Goal: Task Accomplishment & Management: Manage account settings

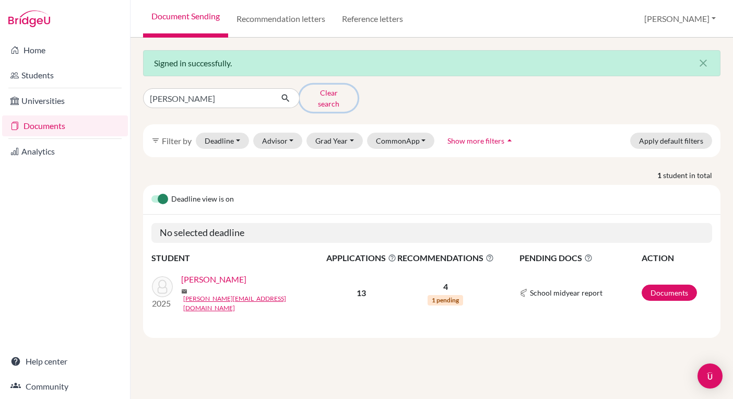
click at [330, 94] on button "Clear search" at bounding box center [328, 98] width 58 height 27
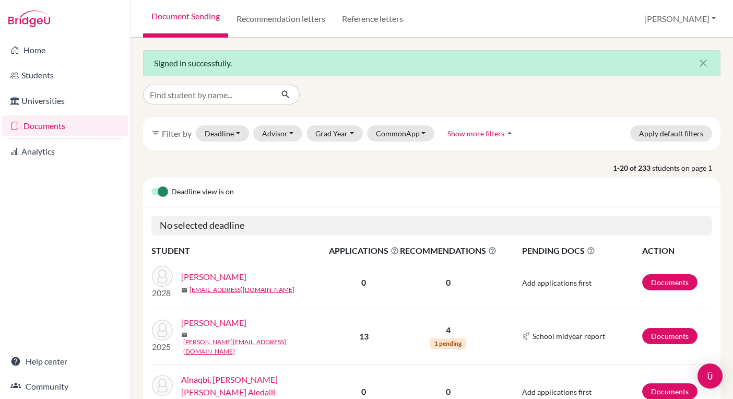
scroll to position [5, 0]
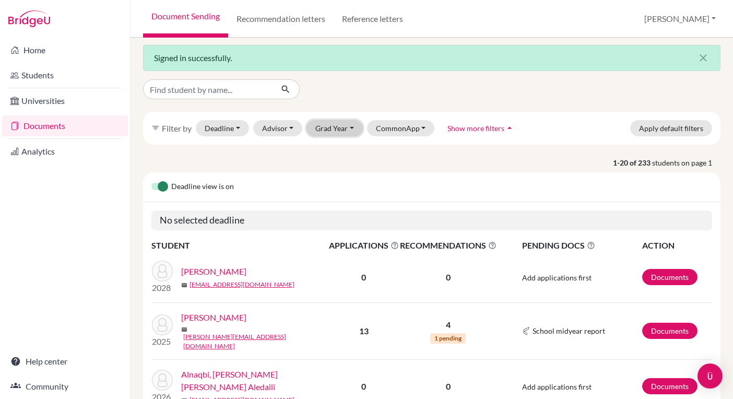
click at [332, 127] on button "Grad Year" at bounding box center [334, 128] width 56 height 16
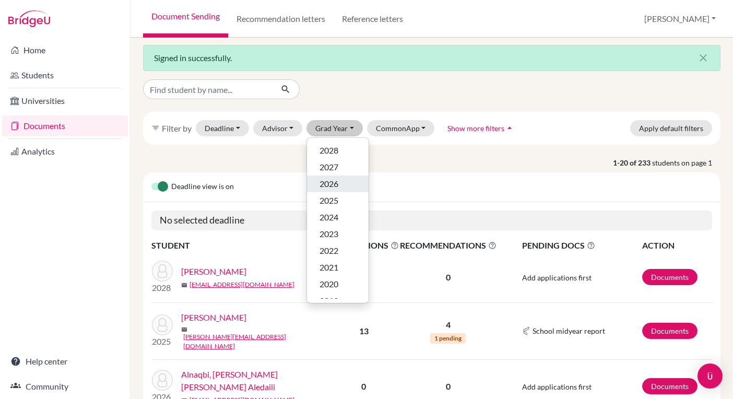
click at [335, 183] on span "2026" at bounding box center [328, 183] width 19 height 13
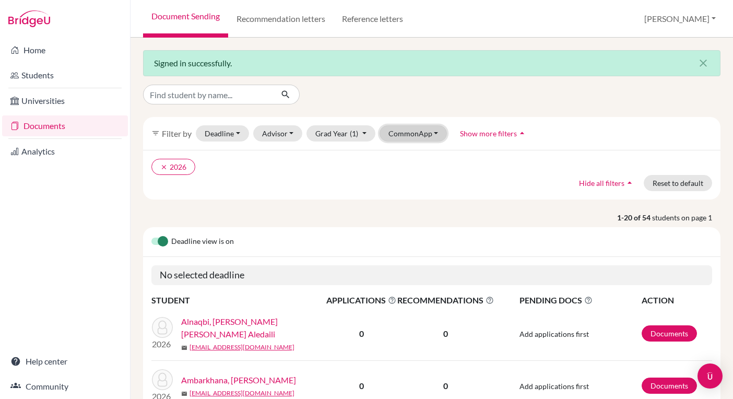
click at [424, 134] on button "CommonApp" at bounding box center [413, 133] width 68 height 16
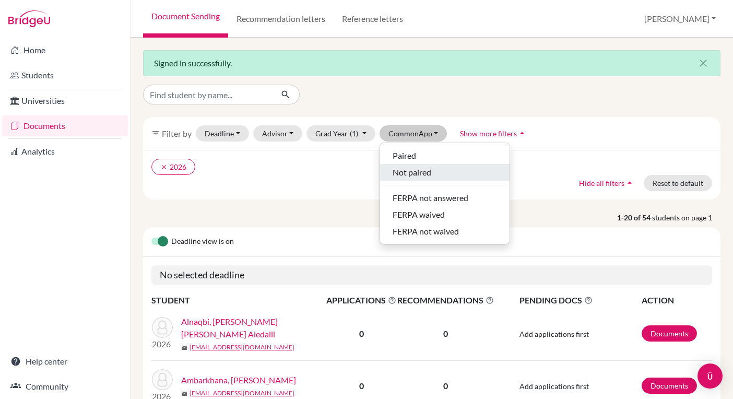
click at [417, 171] on span "Not paired" at bounding box center [411, 172] width 39 height 13
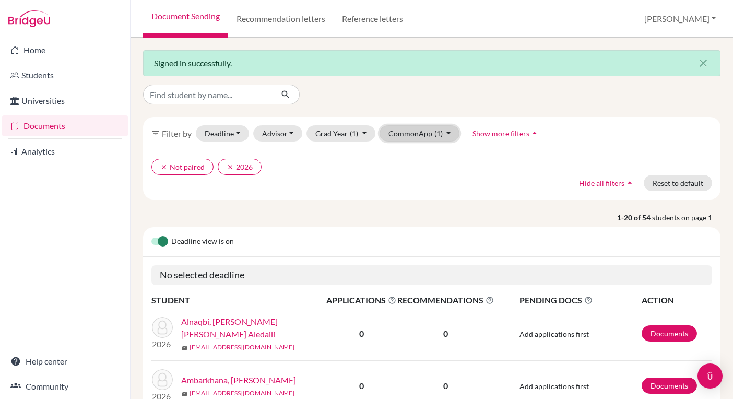
click at [425, 137] on button "CommonApp (1)" at bounding box center [419, 133] width 80 height 16
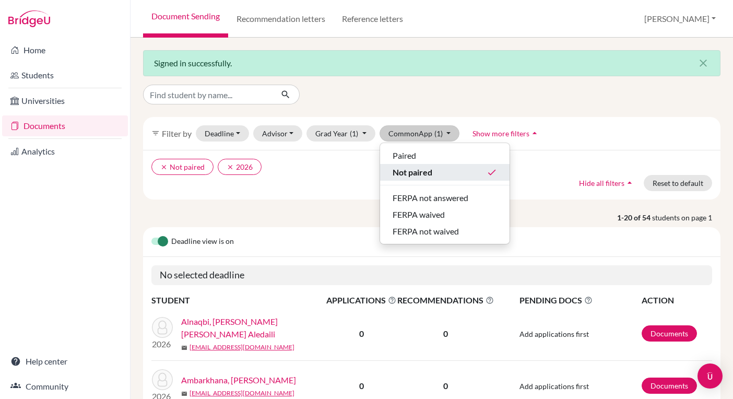
click at [422, 174] on span "Not paired" at bounding box center [412, 172] width 40 height 13
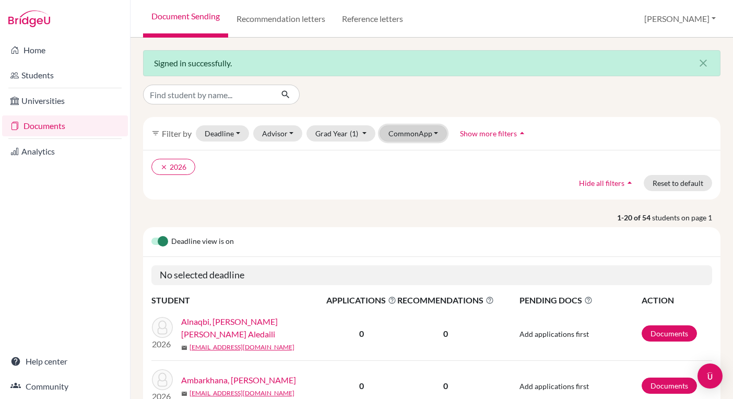
click at [421, 135] on button "CommonApp" at bounding box center [413, 133] width 68 height 16
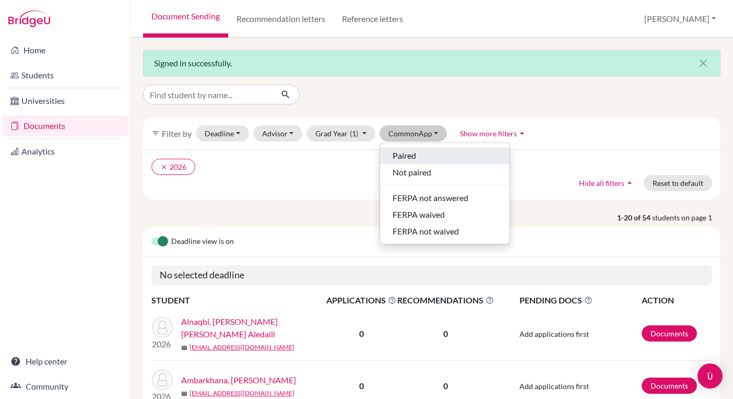
click at [410, 152] on span "Paired" at bounding box center [403, 155] width 23 height 13
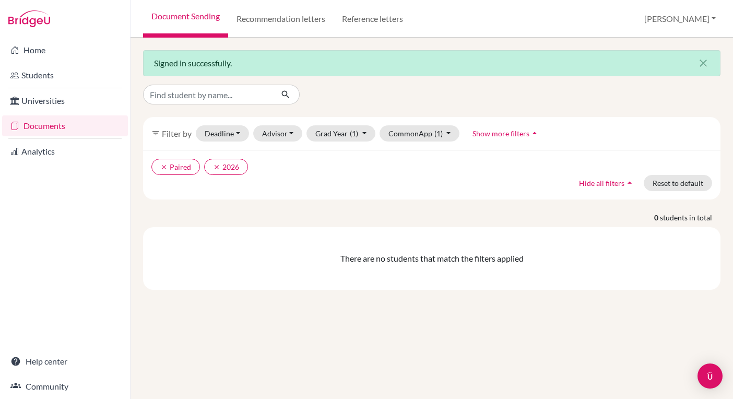
click at [431, 142] on div "filter_list Filter by Deadline - Select a date range Or double click for a sing…" at bounding box center [431, 133] width 577 height 33
click at [427, 135] on button "CommonApp (1)" at bounding box center [419, 133] width 80 height 16
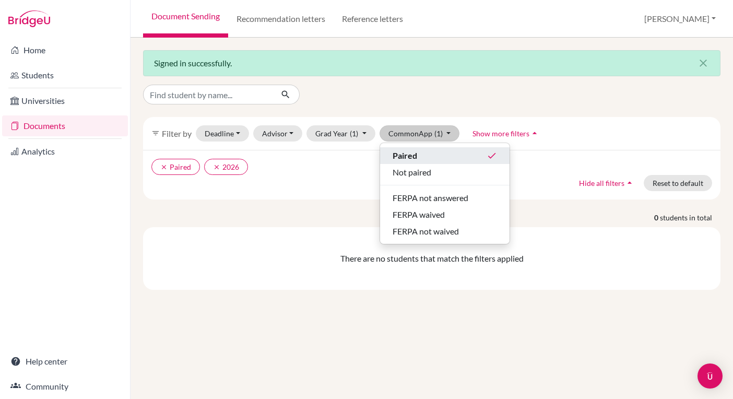
click at [408, 151] on span "Paired" at bounding box center [404, 155] width 25 height 13
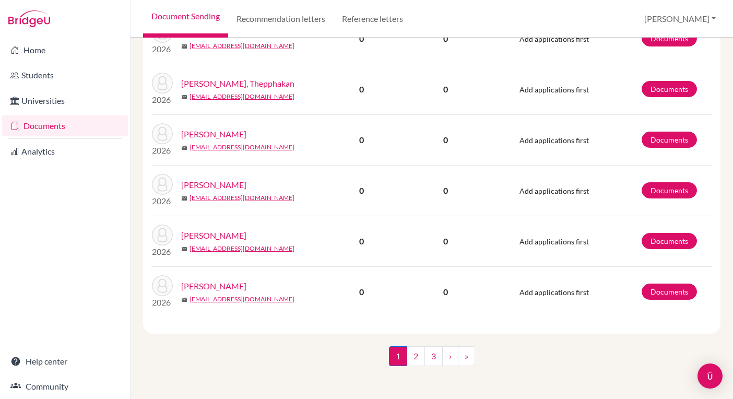
scroll to position [1003, 0]
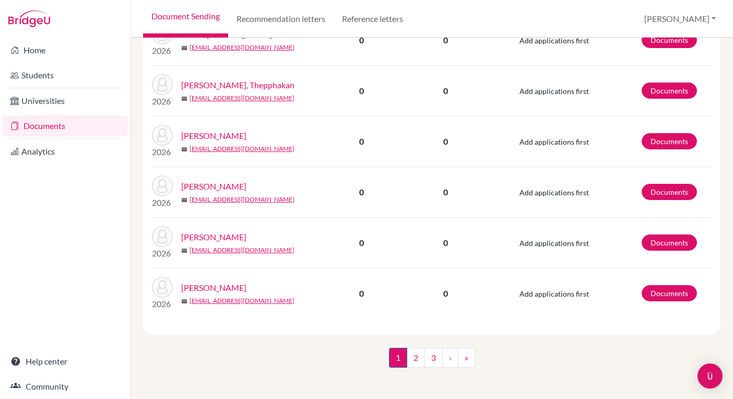
click at [223, 137] on link "Huang, Jiantao" at bounding box center [213, 135] width 65 height 13
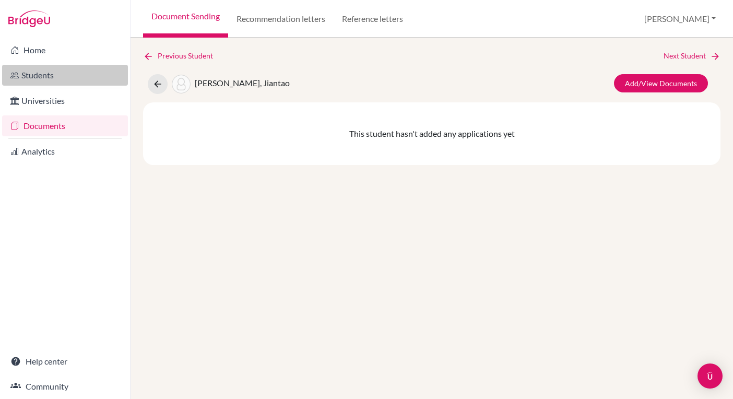
click at [61, 79] on link "Students" at bounding box center [65, 75] width 126 height 21
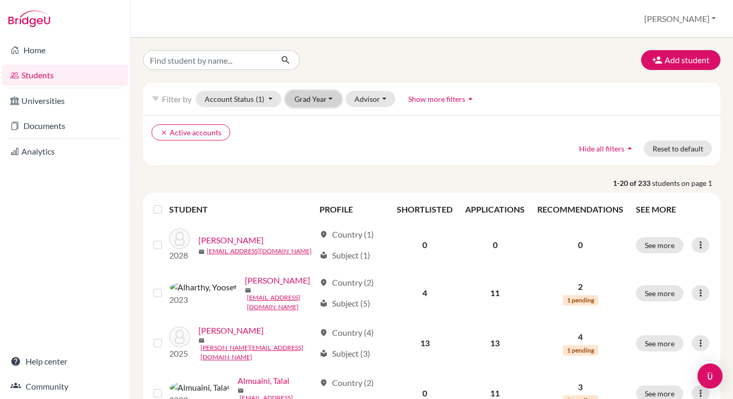
click at [321, 96] on button "Grad Year" at bounding box center [313, 99] width 56 height 16
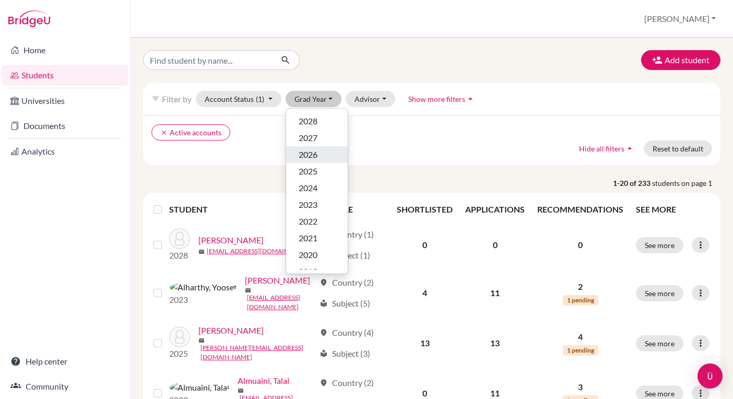
click at [317, 156] on span "2026" at bounding box center [307, 154] width 19 height 13
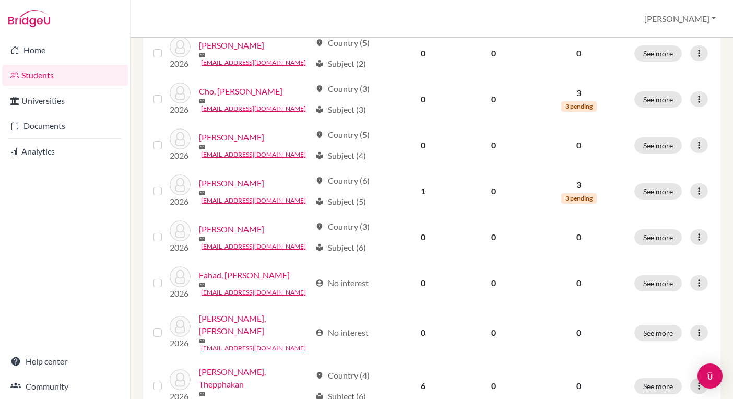
scroll to position [583, 0]
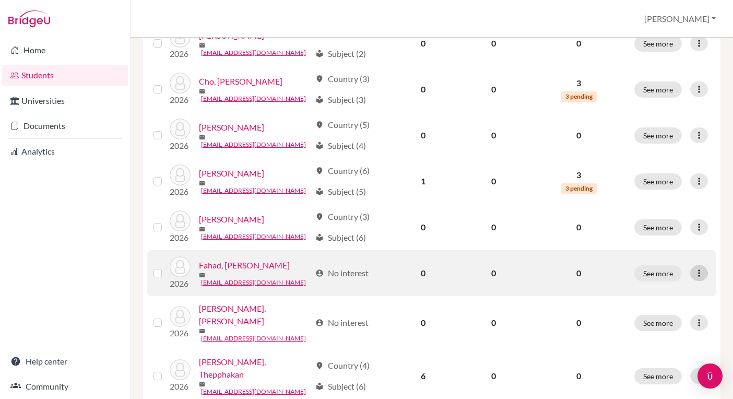
click at [705, 265] on div at bounding box center [699, 273] width 18 height 16
click at [670, 265] on button "See more" at bounding box center [657, 273] width 47 height 16
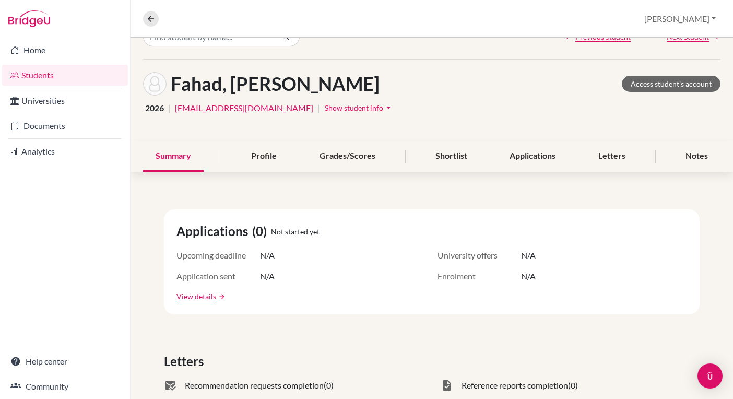
scroll to position [25, 0]
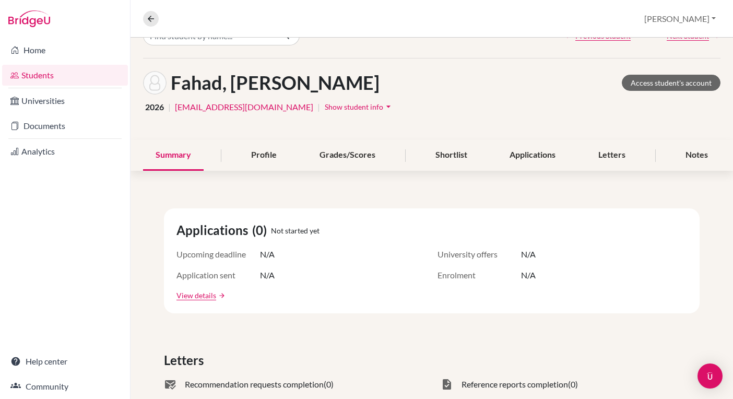
click at [324, 99] on button "Show student info arrow_drop_down" at bounding box center [359, 107] width 70 height 16
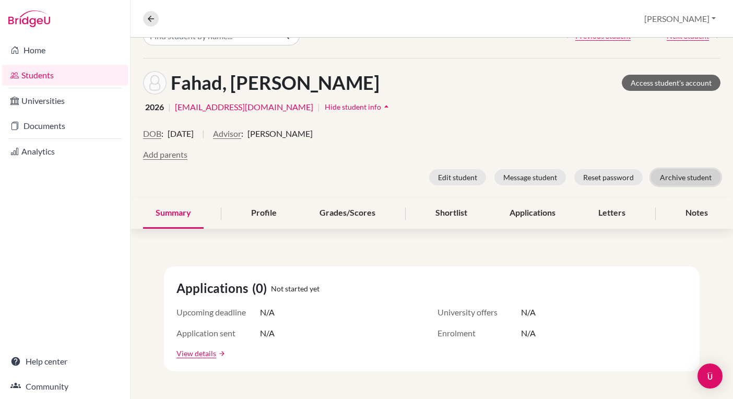
click at [685, 176] on button "Archive student" at bounding box center [685, 177] width 69 height 16
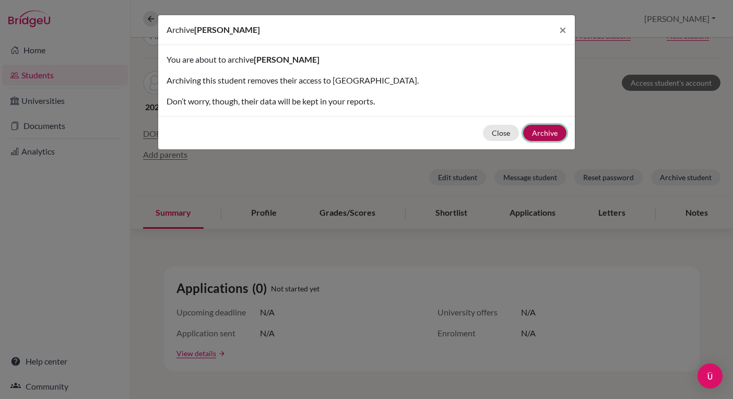
click at [546, 132] on button "Archive" at bounding box center [544, 133] width 43 height 16
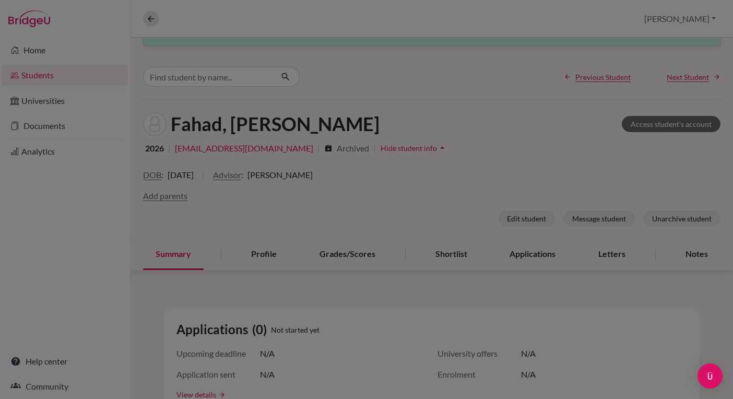
scroll to position [66, 0]
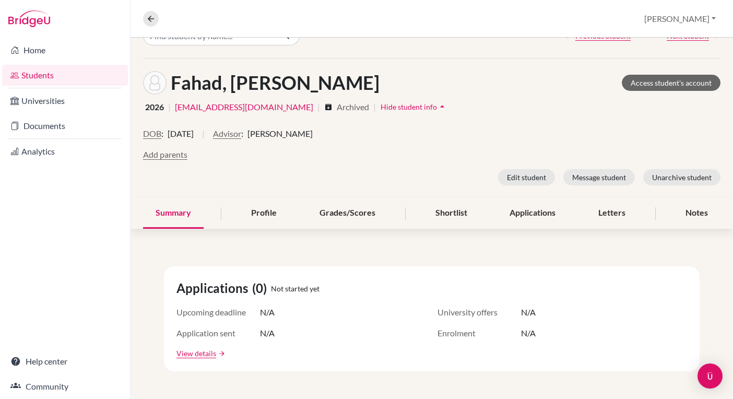
click at [69, 75] on link "Students" at bounding box center [65, 75] width 126 height 21
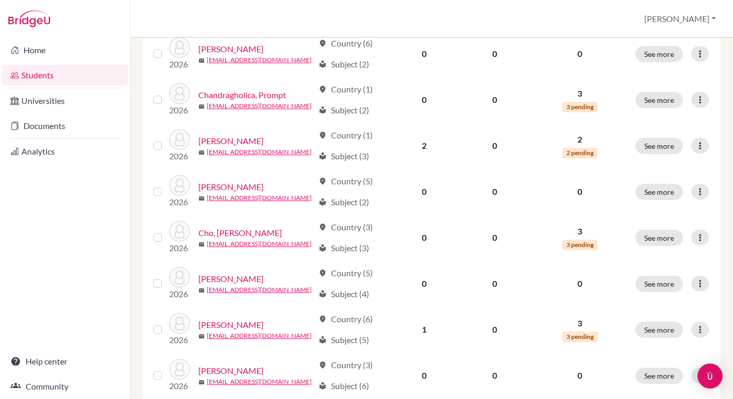
scroll to position [422, 0]
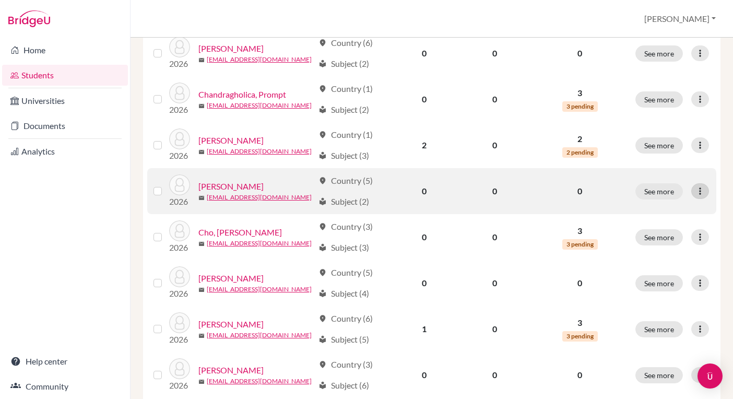
click at [704, 190] on icon at bounding box center [699, 191] width 10 height 10
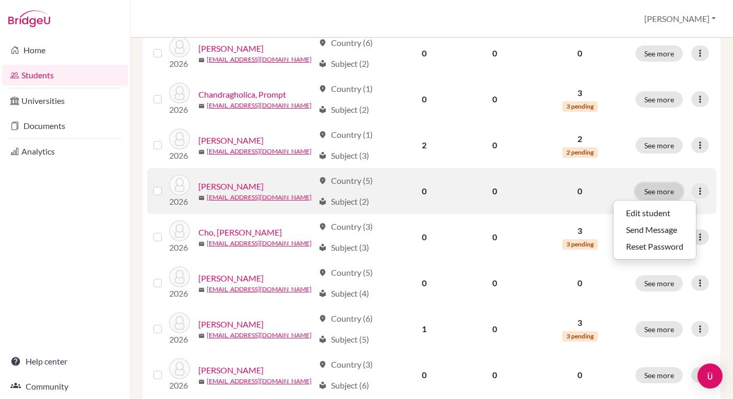
click at [650, 185] on button "See more" at bounding box center [658, 191] width 47 height 16
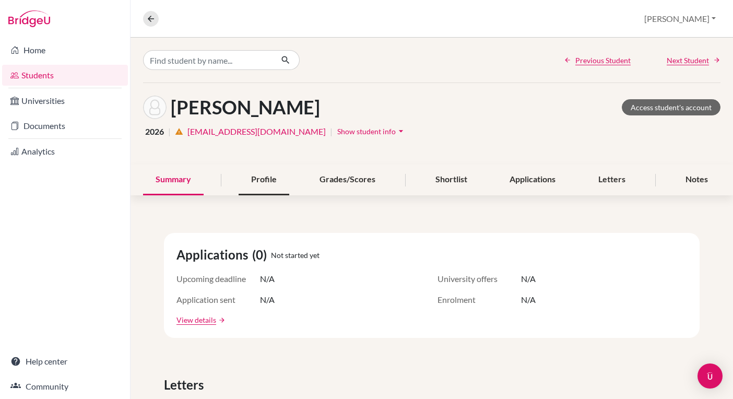
click at [279, 182] on div "Profile" at bounding box center [263, 179] width 51 height 31
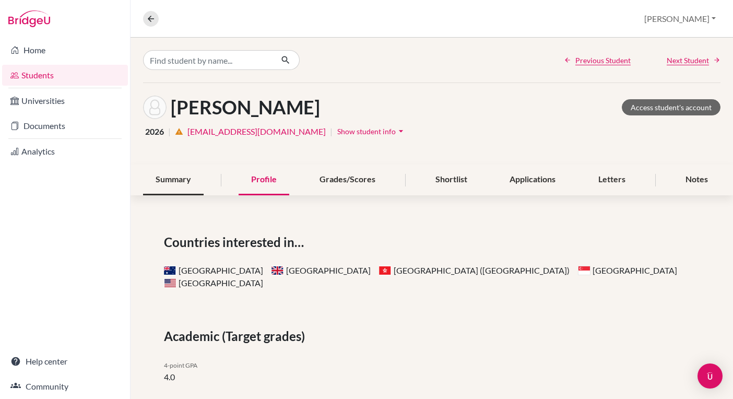
click at [181, 180] on div "Summary" at bounding box center [173, 179] width 61 height 31
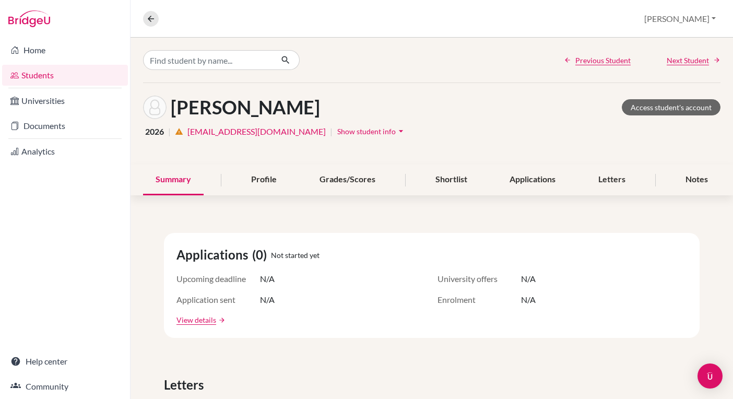
click at [337, 135] on span "Show student info" at bounding box center [366, 131] width 58 height 9
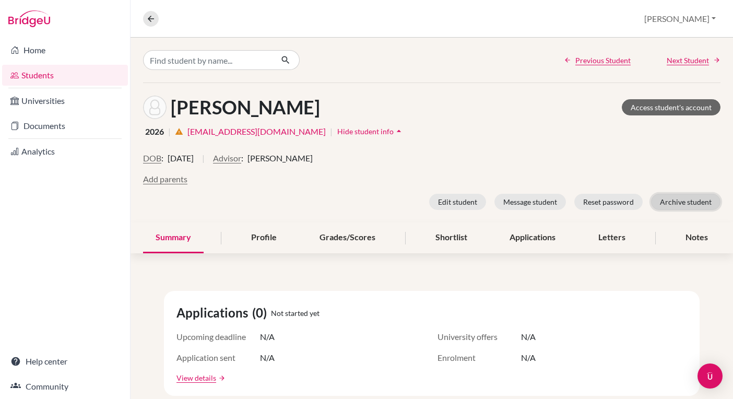
click at [682, 204] on button "Archive student" at bounding box center [685, 202] width 69 height 16
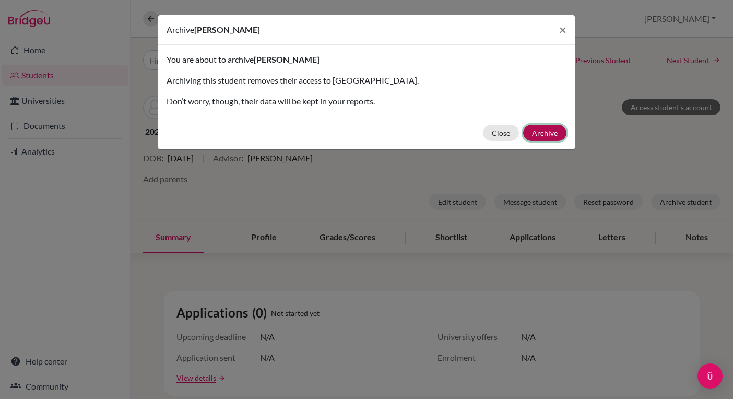
click at [543, 128] on button "Archive" at bounding box center [544, 133] width 43 height 16
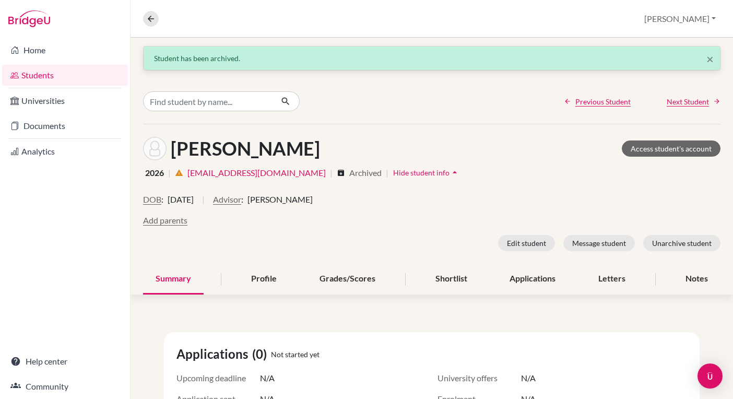
click at [35, 76] on link "Students" at bounding box center [65, 75] width 126 height 21
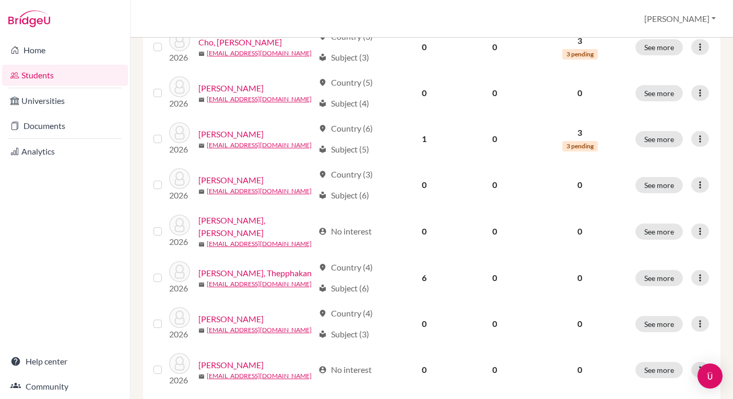
scroll to position [565, 0]
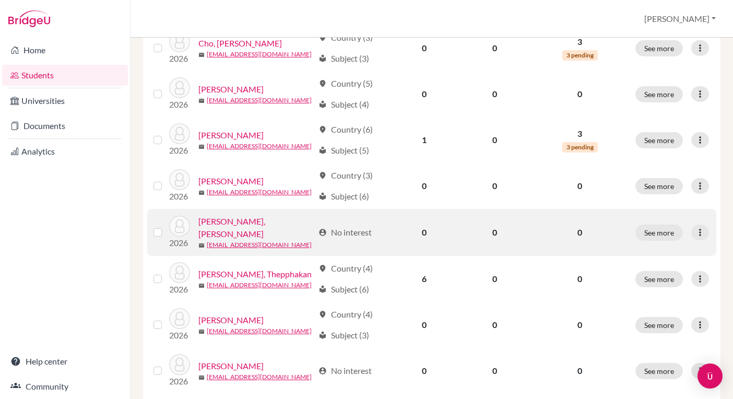
click at [232, 228] on link "[PERSON_NAME], [PERSON_NAME]" at bounding box center [255, 227] width 115 height 25
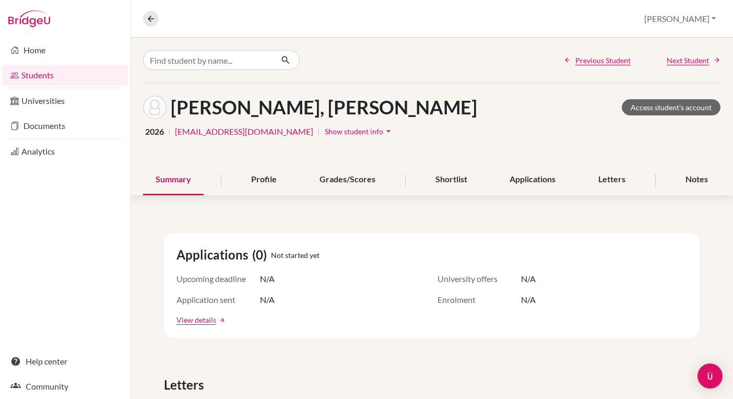
click at [325, 133] on span "Show student info" at bounding box center [354, 131] width 58 height 9
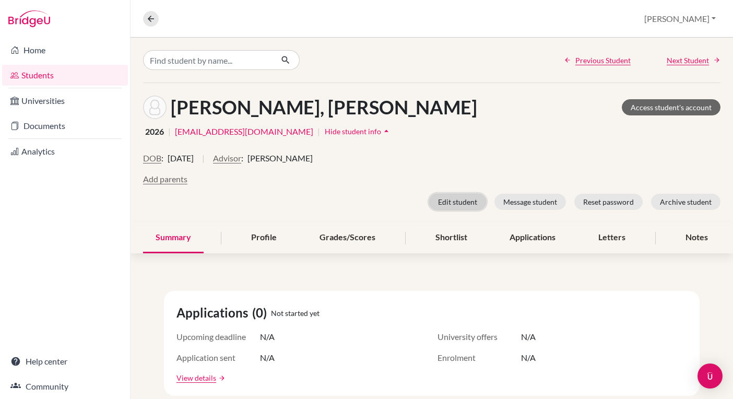
click at [474, 208] on button "Edit student" at bounding box center [457, 202] width 57 height 16
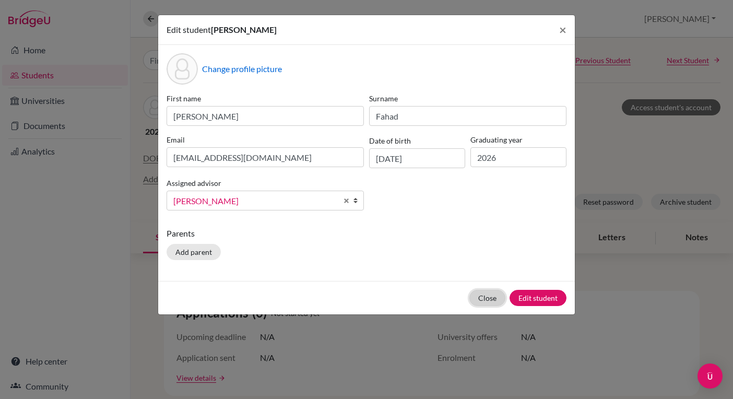
click at [485, 299] on button "Close" at bounding box center [487, 298] width 36 height 16
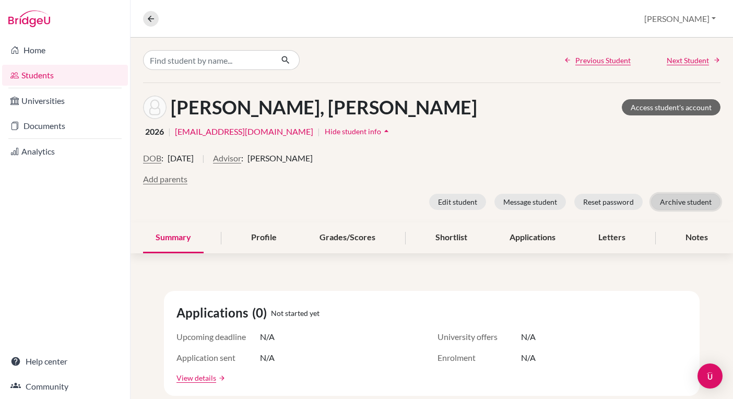
click at [680, 201] on button "Archive student" at bounding box center [685, 202] width 69 height 16
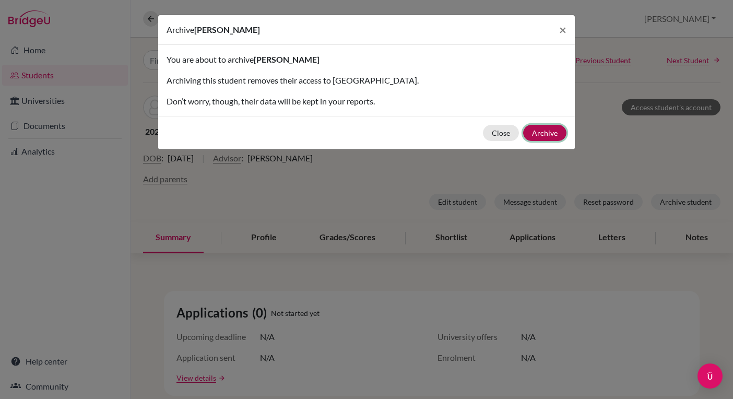
click at [549, 128] on button "Archive" at bounding box center [544, 133] width 43 height 16
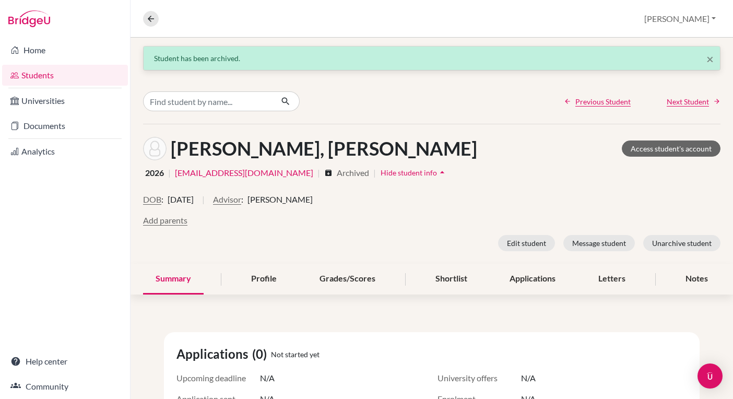
click at [40, 79] on link "Students" at bounding box center [65, 75] width 126 height 21
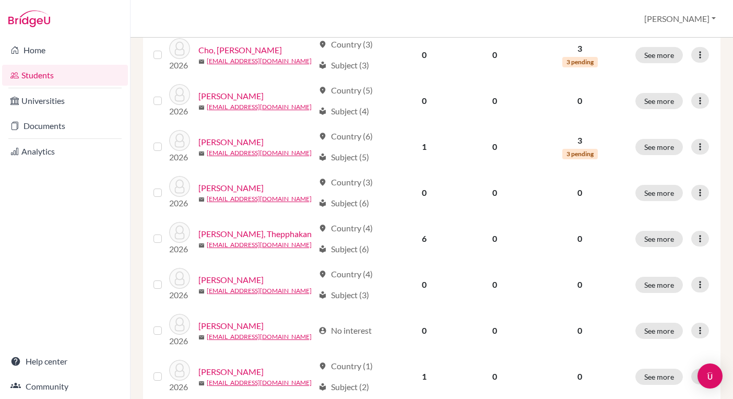
scroll to position [559, 0]
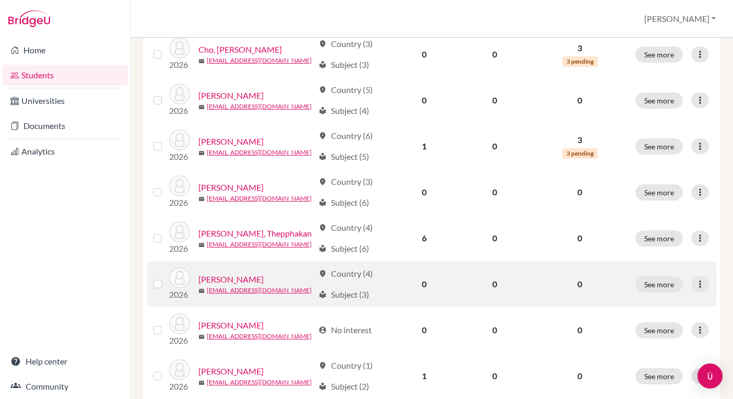
click at [234, 279] on link "[PERSON_NAME]" at bounding box center [230, 279] width 65 height 13
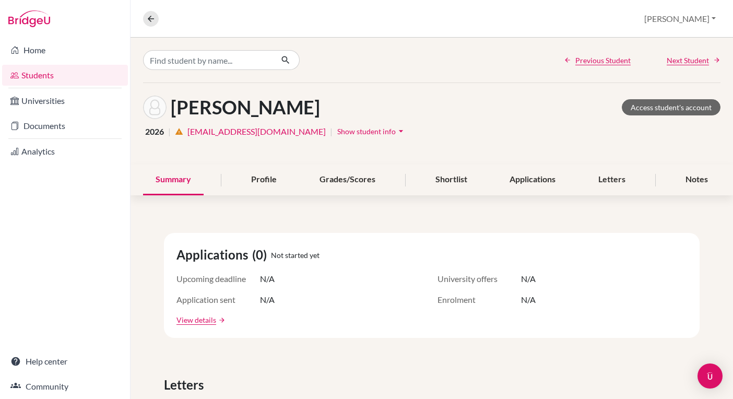
click at [337, 129] on span "Show student info" at bounding box center [366, 131] width 58 height 9
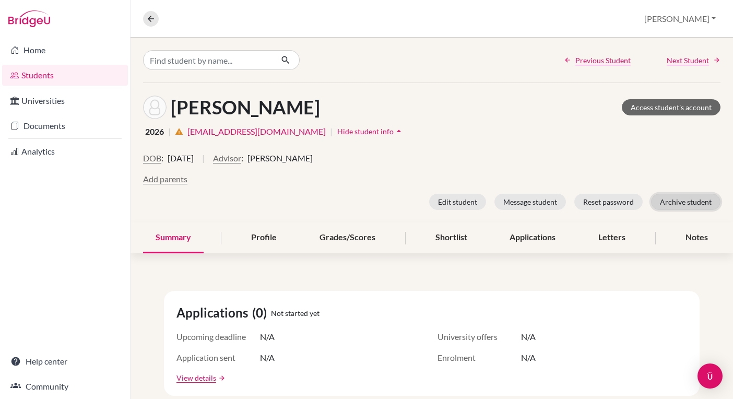
click at [687, 201] on button "Archive student" at bounding box center [685, 202] width 69 height 16
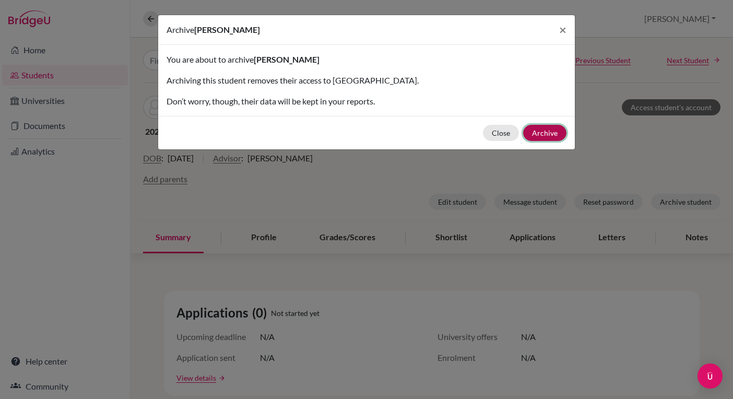
click at [555, 136] on button "Archive" at bounding box center [544, 133] width 43 height 16
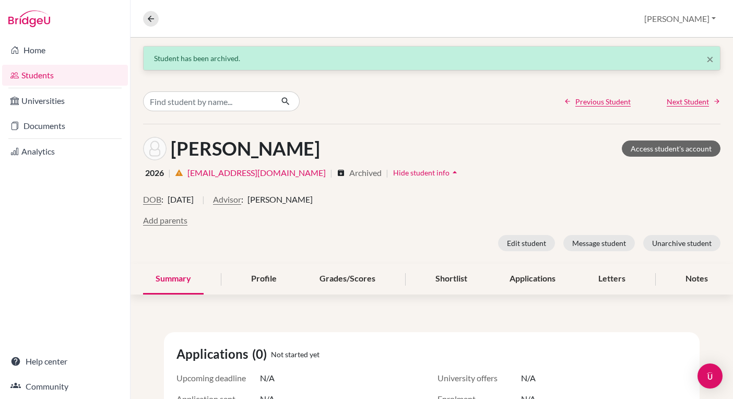
click at [73, 77] on link "Students" at bounding box center [65, 75] width 126 height 21
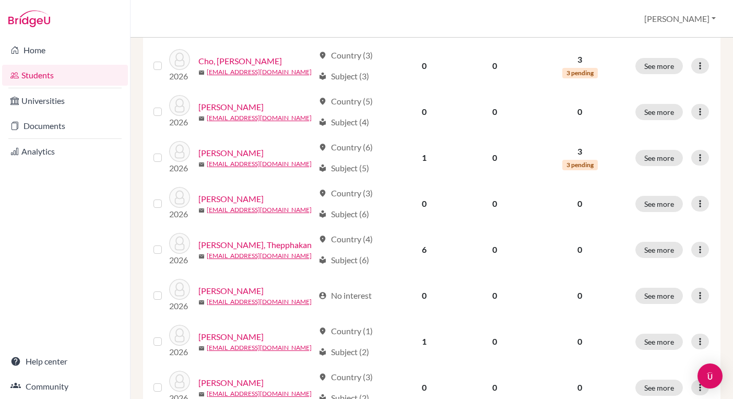
scroll to position [553, 0]
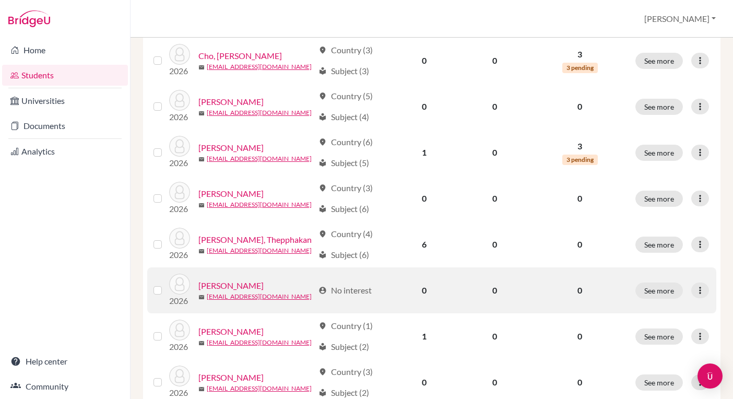
click at [226, 286] on link "[PERSON_NAME]" at bounding box center [230, 285] width 65 height 13
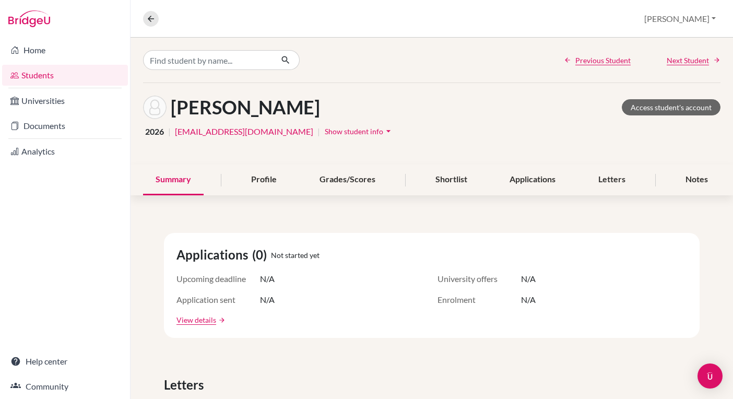
click at [325, 130] on span "Show student info" at bounding box center [354, 131] width 58 height 9
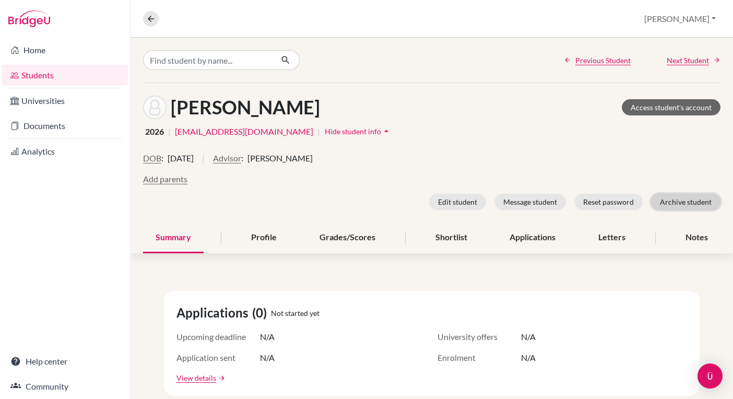
click at [668, 198] on button "Archive student" at bounding box center [685, 202] width 69 height 16
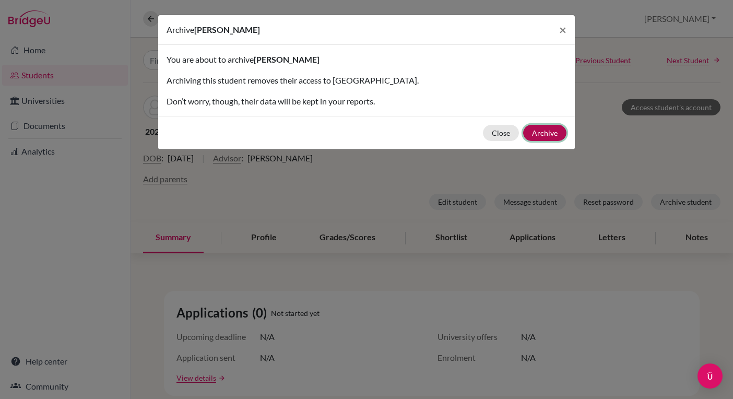
click at [533, 128] on button "Archive" at bounding box center [544, 133] width 43 height 16
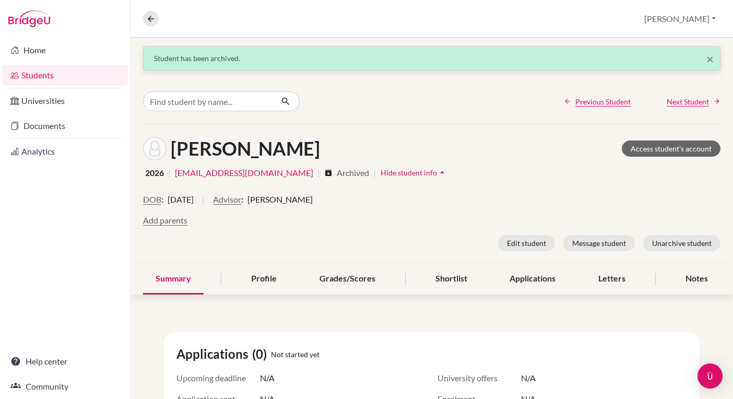
click at [51, 74] on link "Students" at bounding box center [65, 75] width 126 height 21
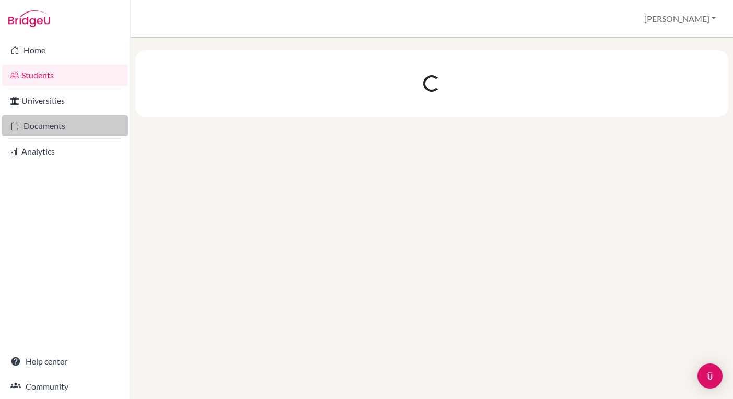
click at [53, 128] on link "Documents" at bounding box center [65, 125] width 126 height 21
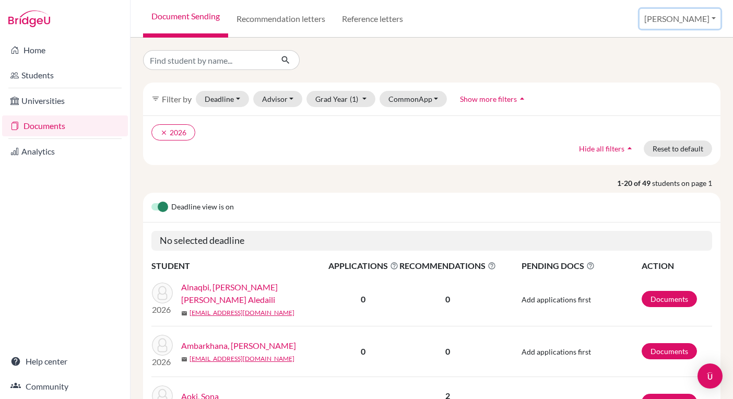
click at [679, 16] on button "[PERSON_NAME]" at bounding box center [679, 19] width 81 height 20
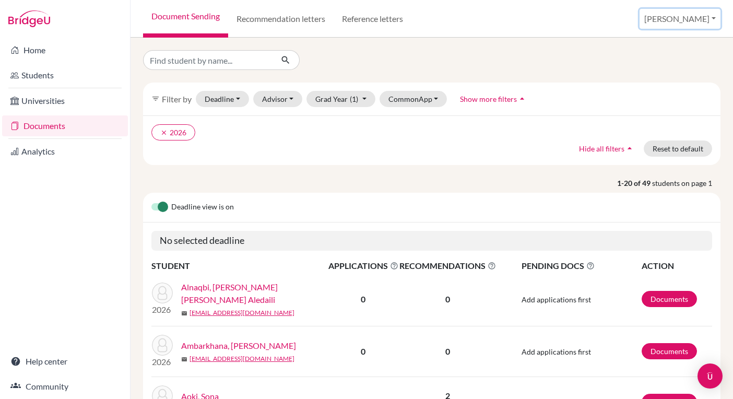
click at [702, 22] on button "[PERSON_NAME]" at bounding box center [679, 19] width 81 height 20
click at [671, 59] on link "School Settings" at bounding box center [651, 59] width 82 height 17
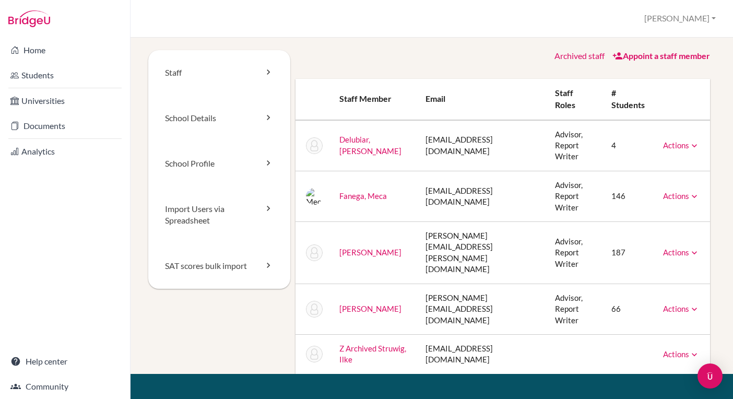
click at [682, 349] on link "Actions" at bounding box center [681, 353] width 37 height 9
click at [646, 379] on link "Reset Password" at bounding box center [654, 386] width 89 height 15
click at [677, 349] on link "Actions" at bounding box center [681, 353] width 37 height 9
click at [642, 394] on link "Archive" at bounding box center [654, 401] width 89 height 15
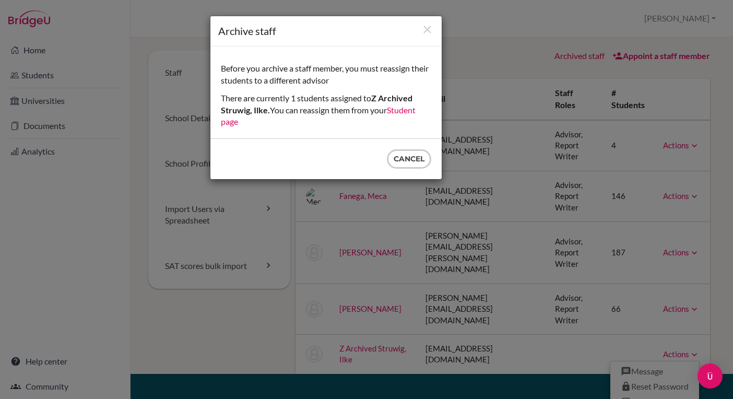
click at [402, 110] on link "Student page" at bounding box center [318, 116] width 195 height 22
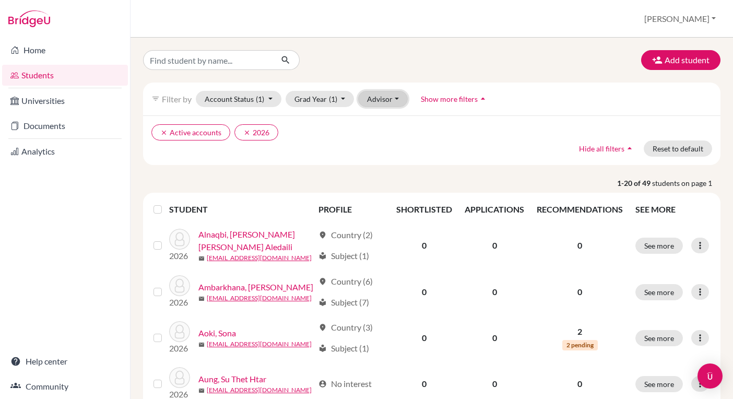
click at [382, 98] on button "Advisor" at bounding box center [383, 99] width 50 height 16
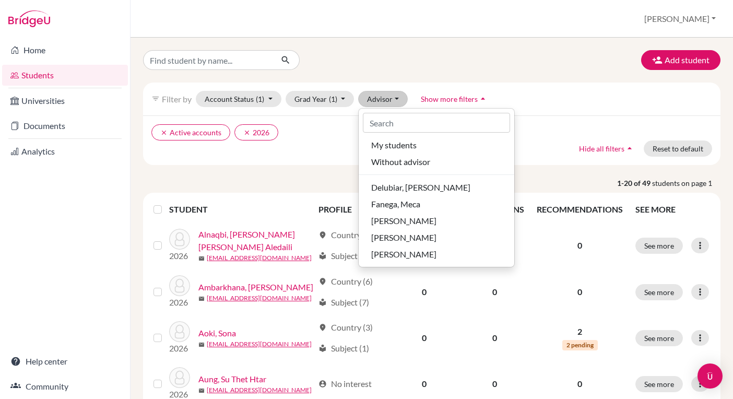
click at [293, 159] on div "clear Active accounts clear 2026 Hide all filters arrow_drop_up Reset to default" at bounding box center [431, 140] width 577 height 50
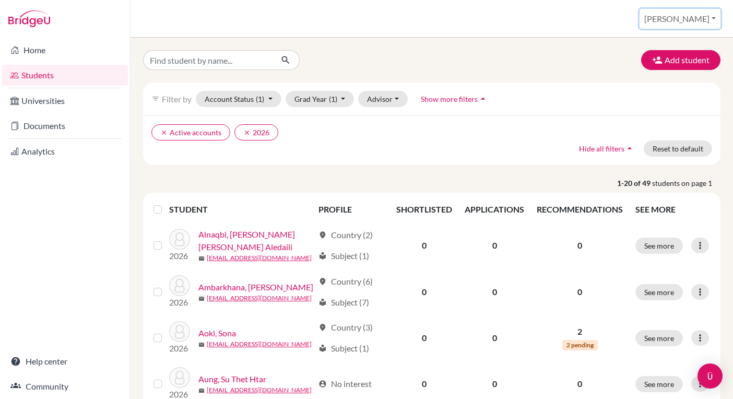
click at [692, 10] on button "[PERSON_NAME]" at bounding box center [679, 19] width 81 height 20
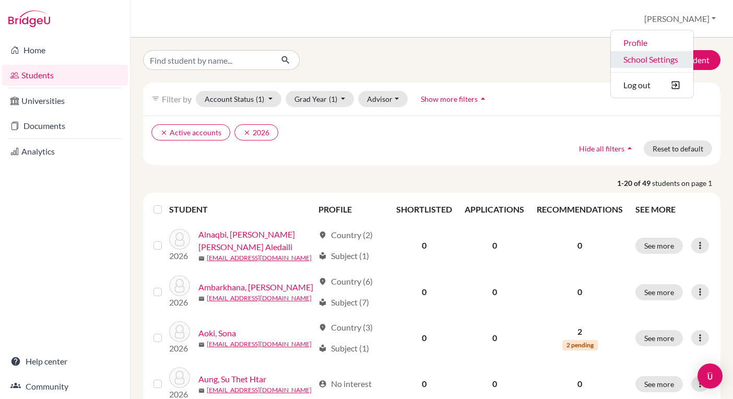
click at [670, 55] on link "School Settings" at bounding box center [651, 59] width 82 height 17
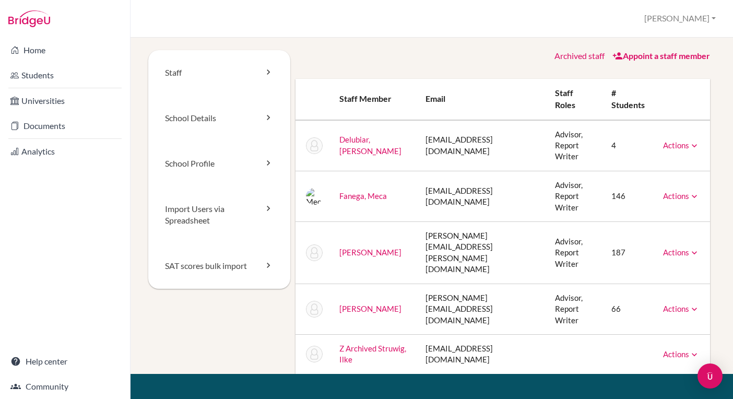
click at [576, 55] on link "Archived staff" at bounding box center [579, 56] width 50 height 10
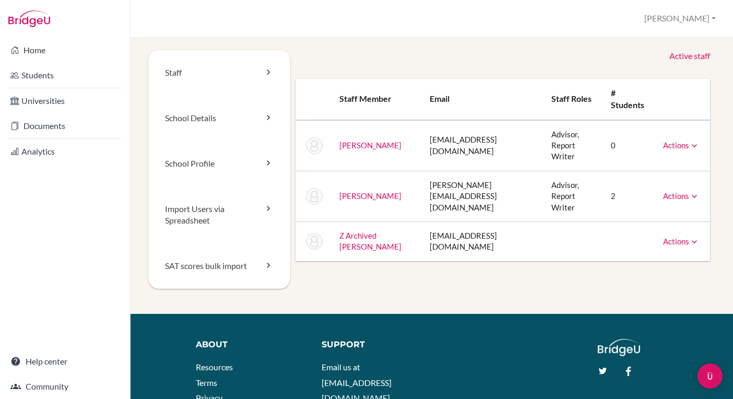
click at [680, 55] on link "Active staff" at bounding box center [689, 56] width 41 height 12
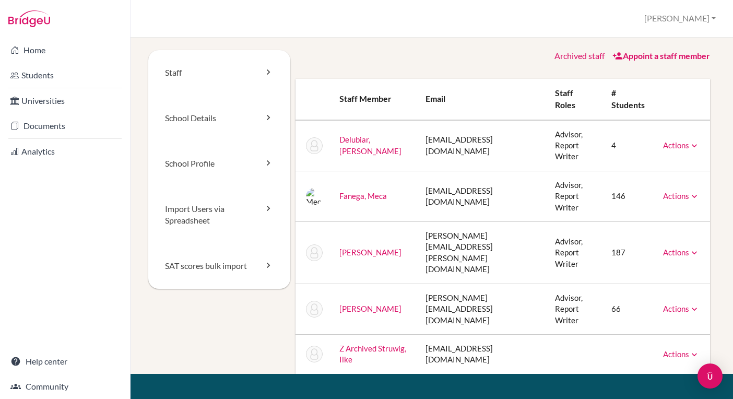
click at [673, 140] on link "Actions" at bounding box center [681, 144] width 37 height 9
click at [649, 185] on link "Archive" at bounding box center [654, 192] width 89 height 15
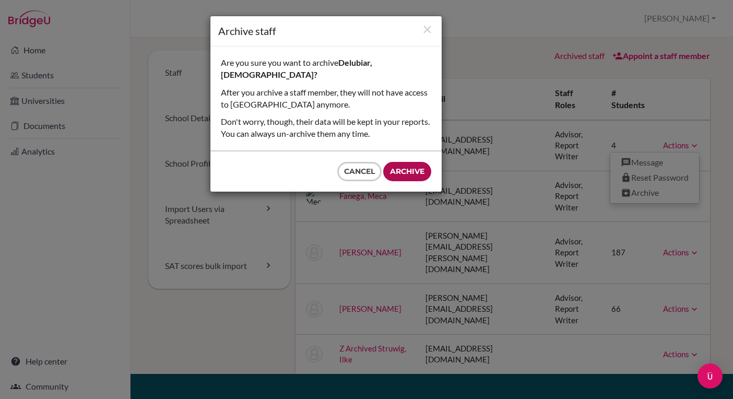
click at [413, 162] on input "Archive" at bounding box center [407, 171] width 48 height 19
type input "Archive"
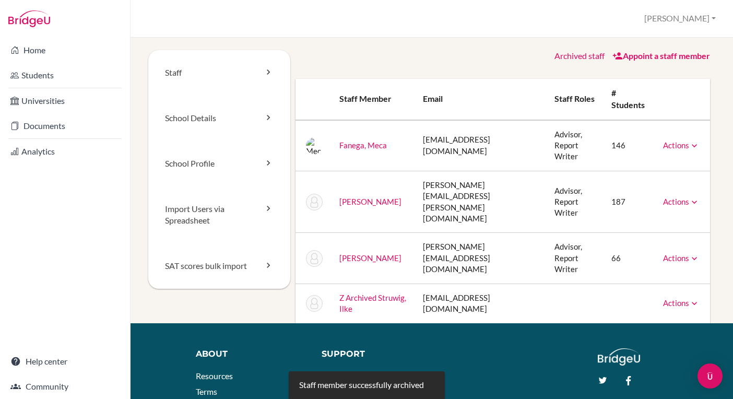
click at [669, 140] on div "Actions Message Reset Password Archive" at bounding box center [681, 145] width 37 height 11
click at [669, 145] on div "Actions Message Reset Password Archive" at bounding box center [681, 145] width 37 height 11
click at [667, 140] on link "Actions" at bounding box center [681, 144] width 37 height 9
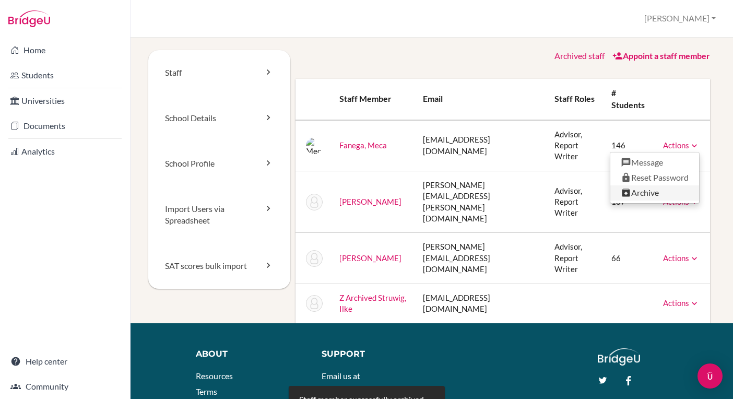
click at [642, 187] on link "Archive" at bounding box center [654, 192] width 89 height 15
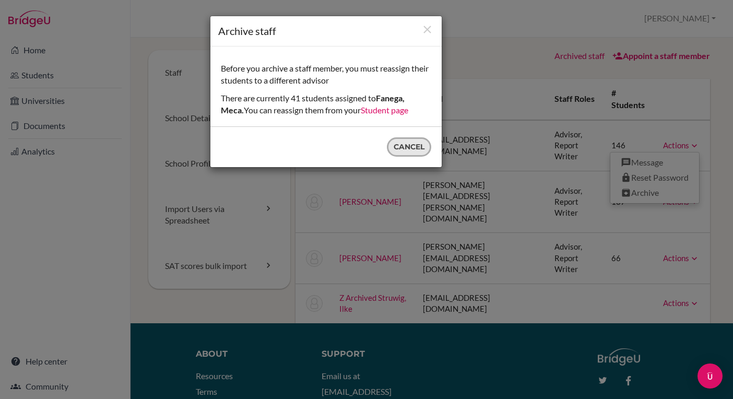
click at [407, 149] on button "Cancel" at bounding box center [409, 146] width 44 height 19
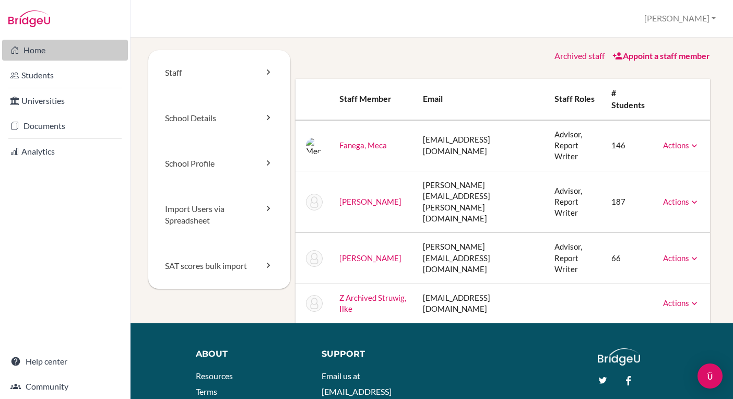
click at [65, 44] on link "Home" at bounding box center [65, 50] width 126 height 21
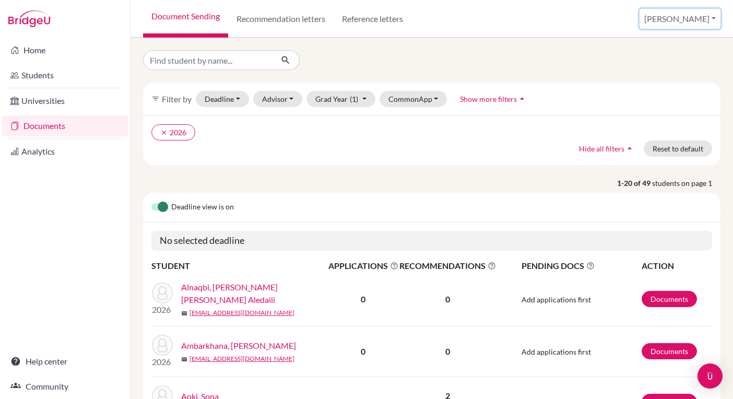
click at [694, 14] on button "[PERSON_NAME]" at bounding box center [679, 19] width 81 height 20
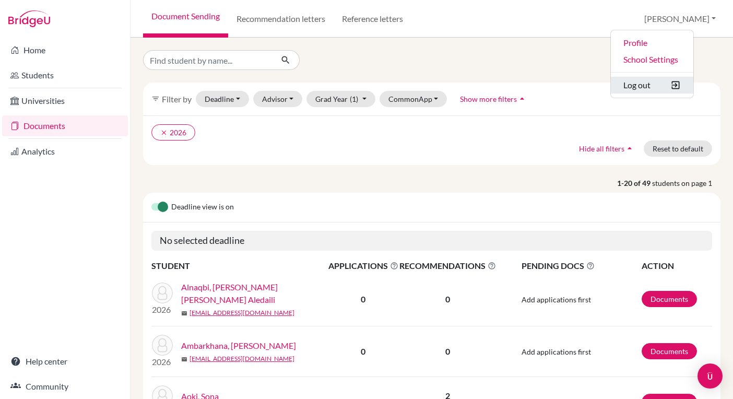
click at [651, 85] on button "Log out" at bounding box center [651, 85] width 82 height 17
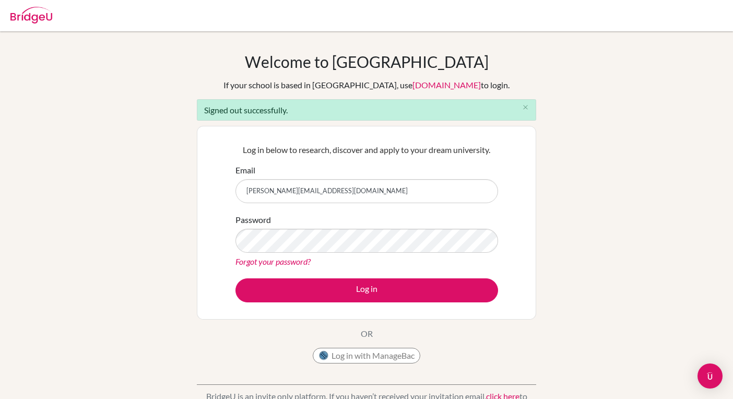
click at [366, 188] on input "[PERSON_NAME][EMAIL_ADDRESS][DOMAIN_NAME]" at bounding box center [366, 191] width 262 height 24
type input "[EMAIL_ADDRESS][DOMAIN_NAME]"
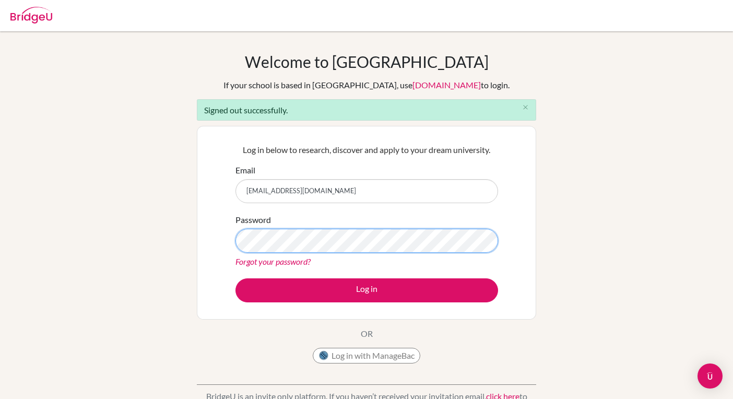
click at [235, 278] on button "Log in" at bounding box center [366, 290] width 262 height 24
